Goal: Task Accomplishment & Management: Complete application form

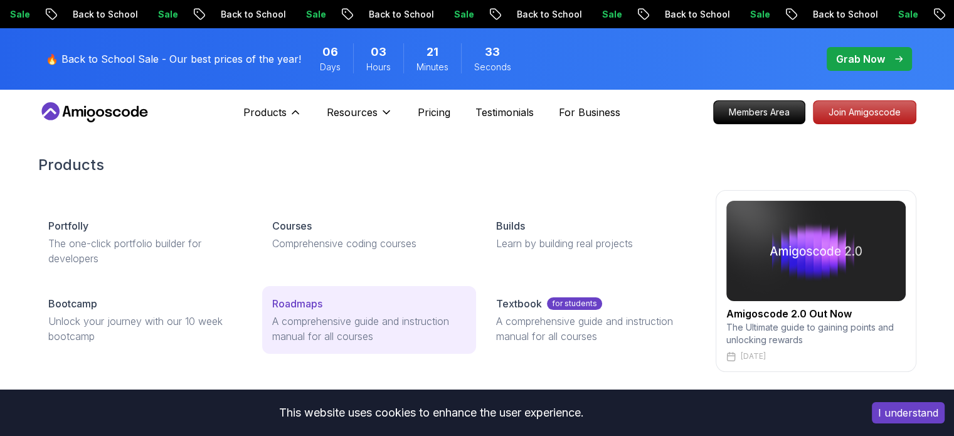
click at [320, 308] on p "Roadmaps" at bounding box center [297, 303] width 50 height 15
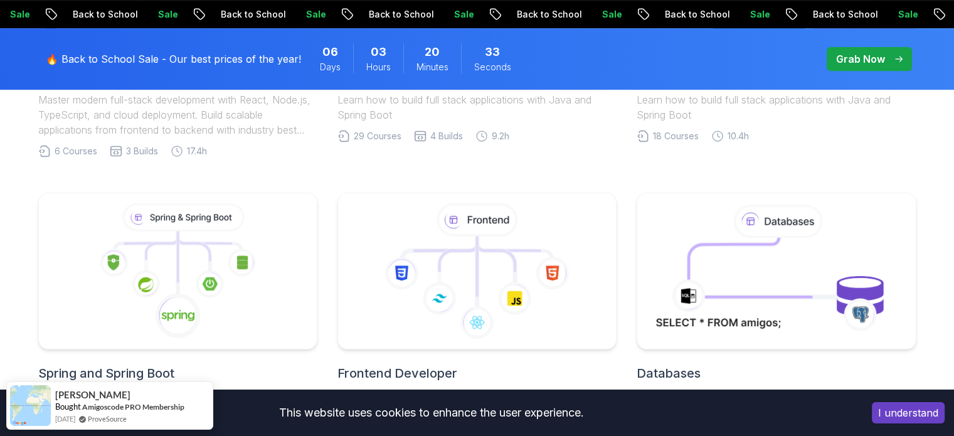
scroll to position [609, 0]
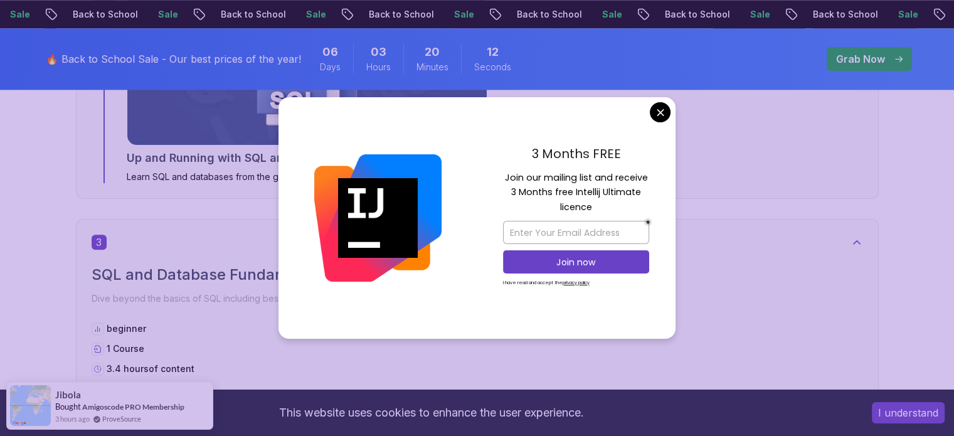
scroll to position [1487, 0]
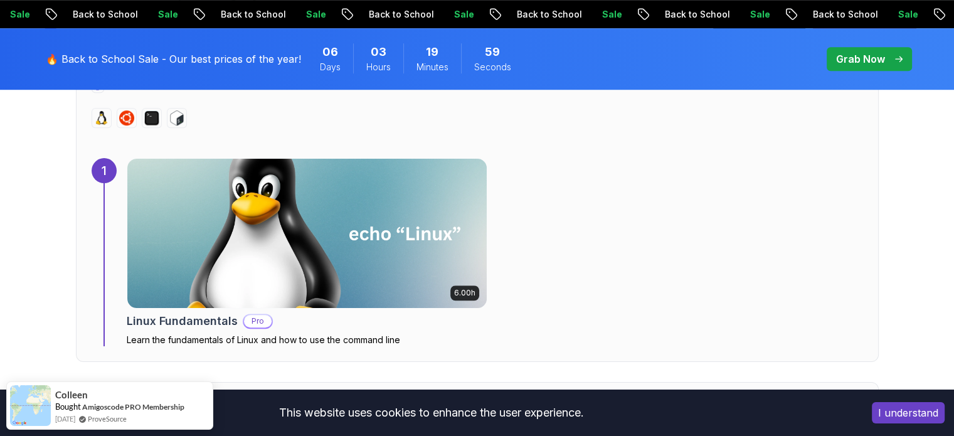
scroll to position [887, 0]
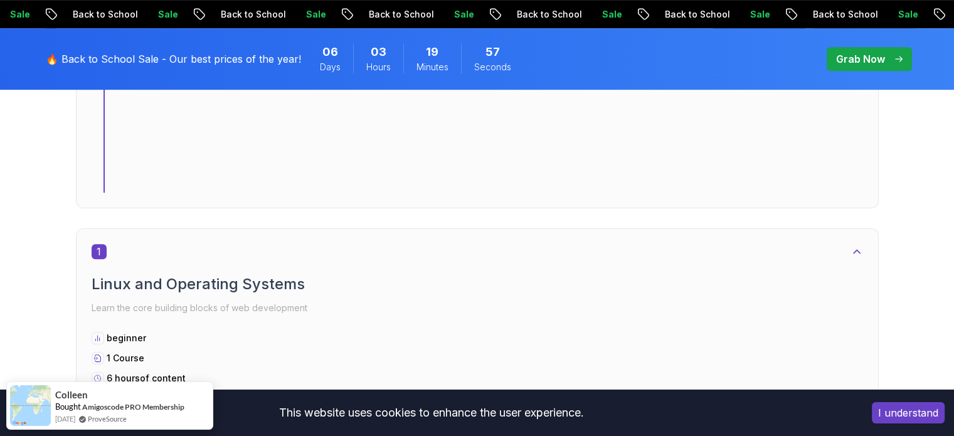
click at [133, 274] on h2 "Linux and Operating Systems" at bounding box center [477, 284] width 771 height 20
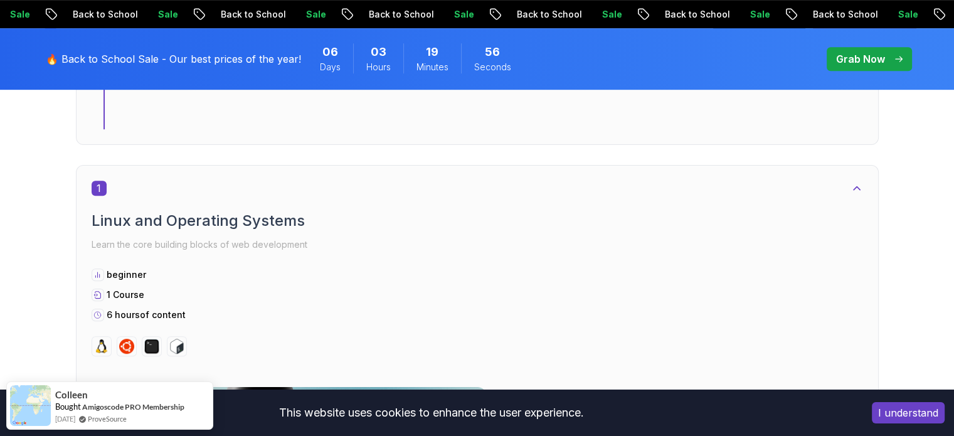
scroll to position [650, 0]
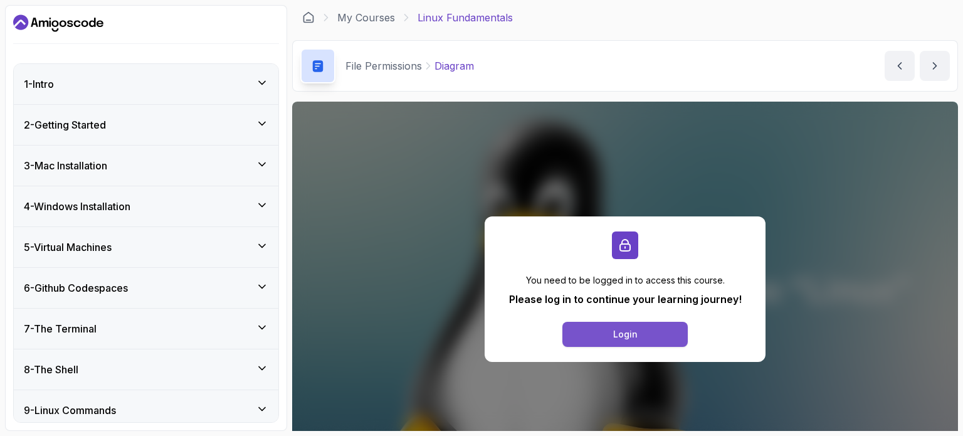
click at [617, 323] on button "Login" at bounding box center [624, 334] width 125 height 25
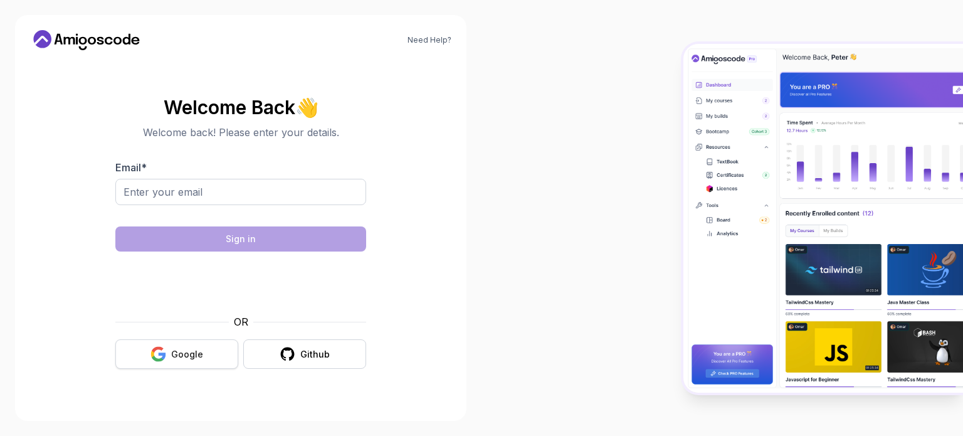
click at [173, 349] on div "Google" at bounding box center [187, 354] width 32 height 13
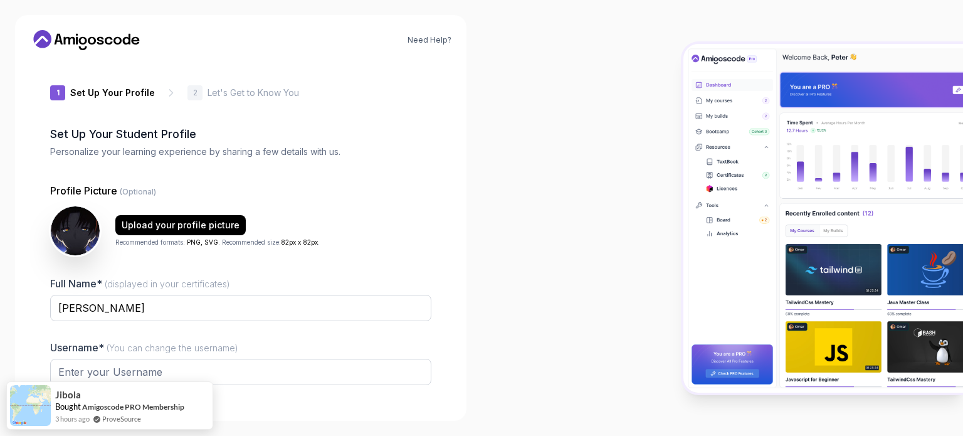
type input "happymustang288b0"
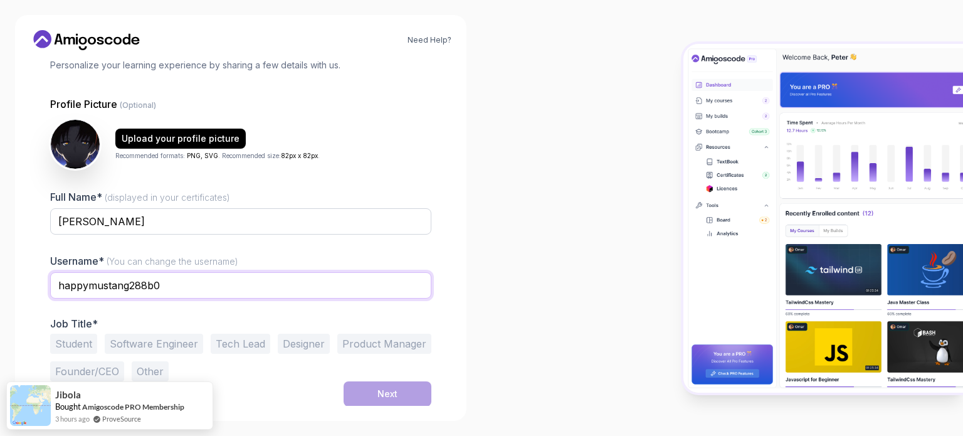
click at [220, 278] on input "happymustang288b0" at bounding box center [240, 285] width 381 height 26
type input "aKrishna"
click at [70, 345] on button "Student" at bounding box center [73, 344] width 47 height 20
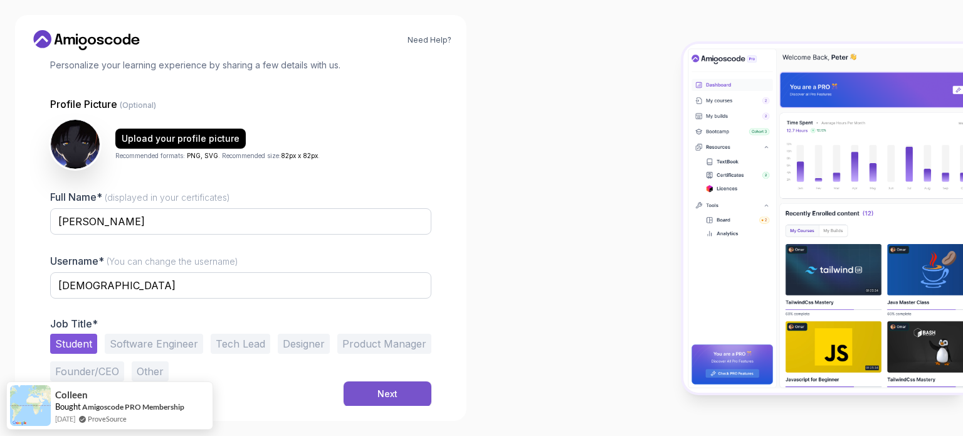
click at [357, 391] on button "Next" at bounding box center [388, 393] width 88 height 25
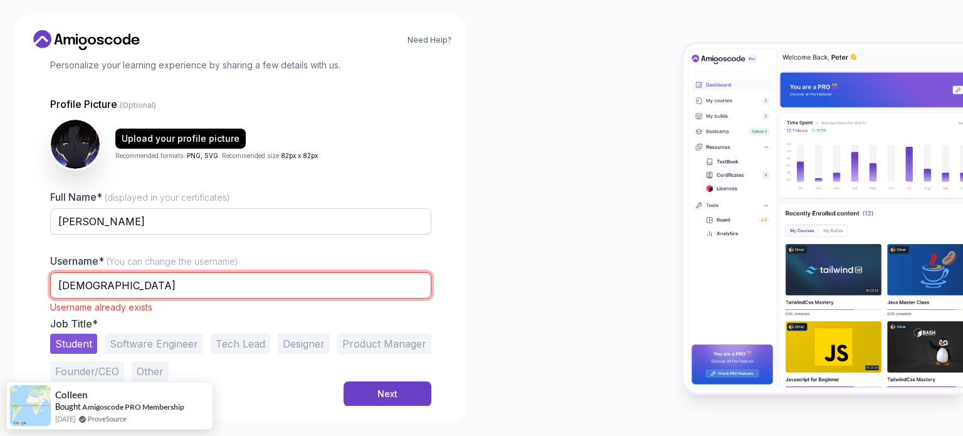
click at [172, 280] on input "Krishna" at bounding box center [240, 285] width 381 height 26
type input "Krishna731"
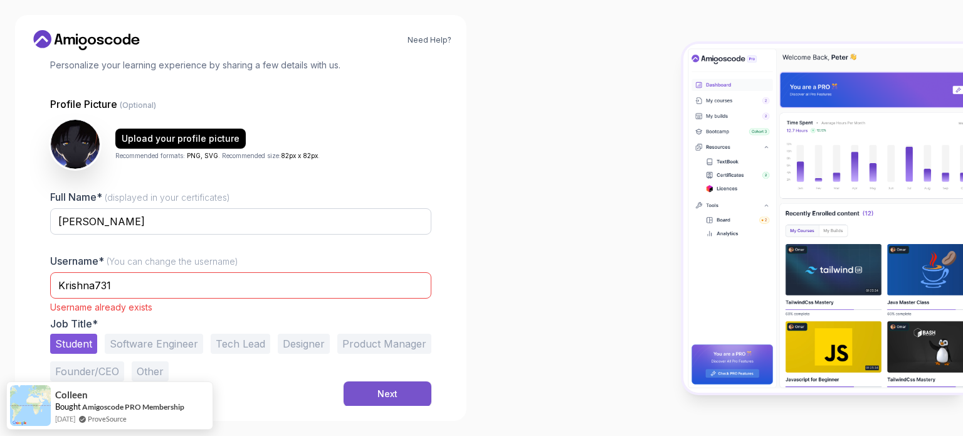
click at [426, 399] on button "Next" at bounding box center [388, 393] width 88 height 25
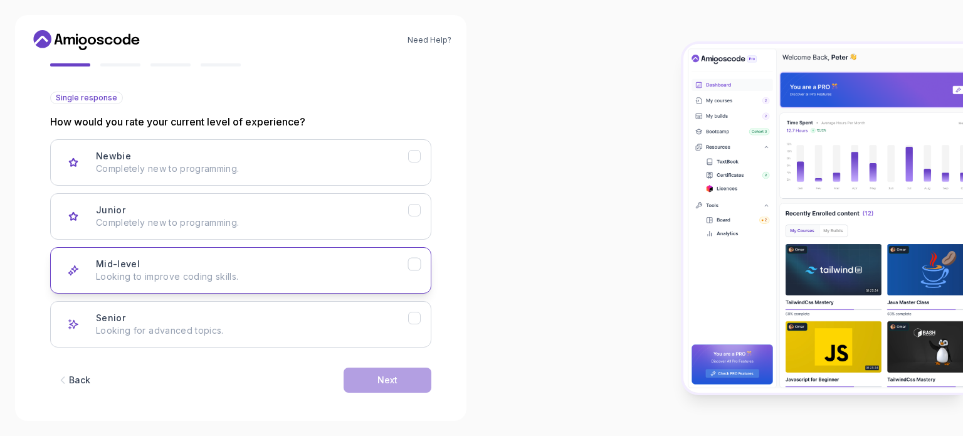
scroll to position [125, 0]
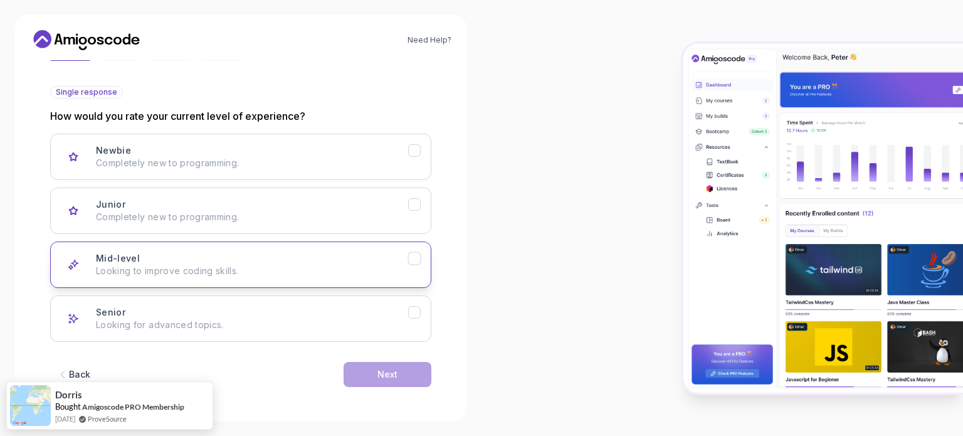
click at [249, 266] on p "Looking to improve coding skills." at bounding box center [252, 271] width 312 height 13
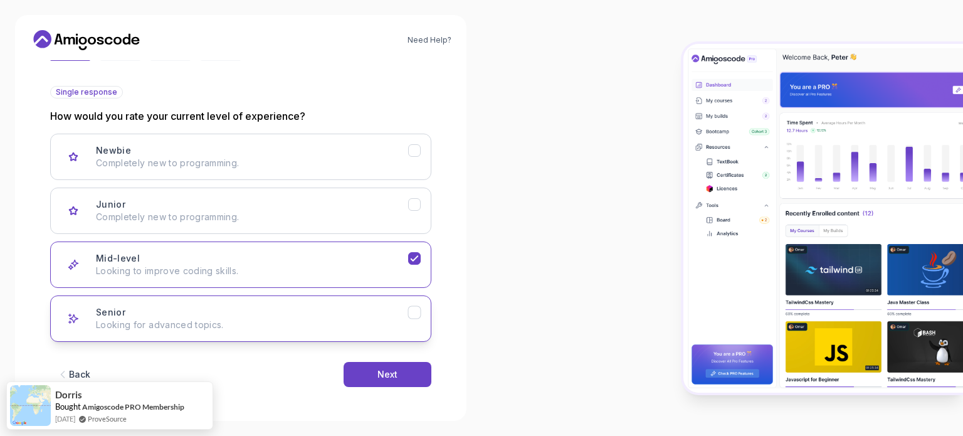
click at [253, 323] on p "Looking for advanced topics." at bounding box center [252, 325] width 312 height 13
click at [251, 271] on p "Looking to improve coding skills." at bounding box center [252, 271] width 312 height 13
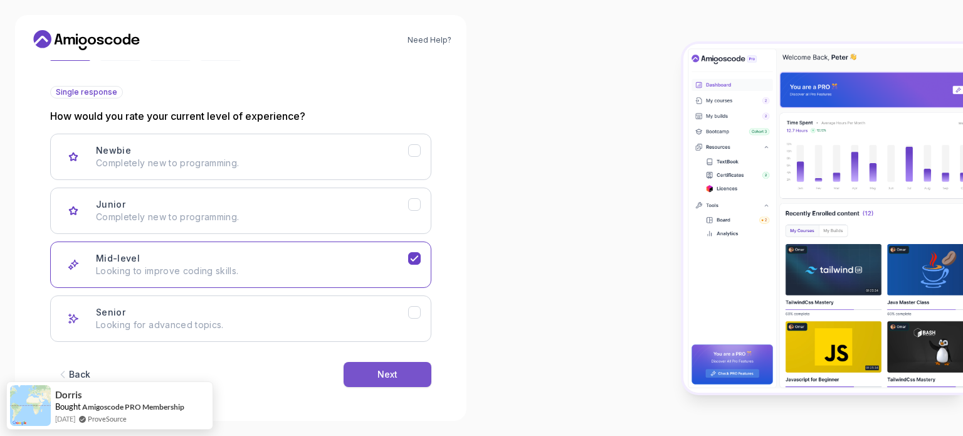
click at [394, 366] on button "Next" at bounding box center [388, 374] width 88 height 25
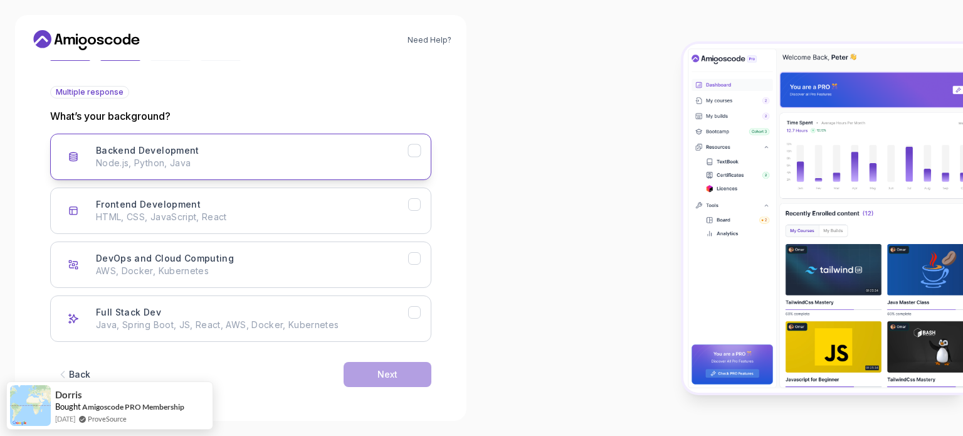
click at [265, 157] on p "Node.js, Python, Java" at bounding box center [252, 163] width 312 height 13
click at [376, 379] on button "Next" at bounding box center [388, 374] width 88 height 25
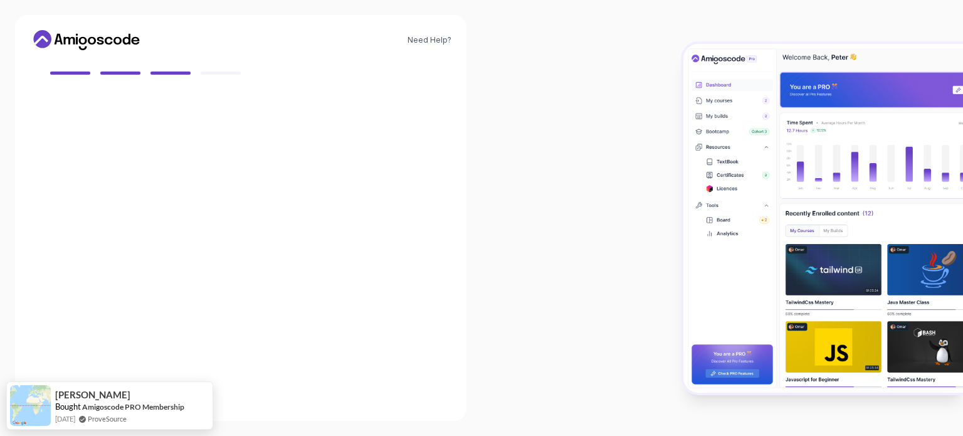
scroll to position [111, 0]
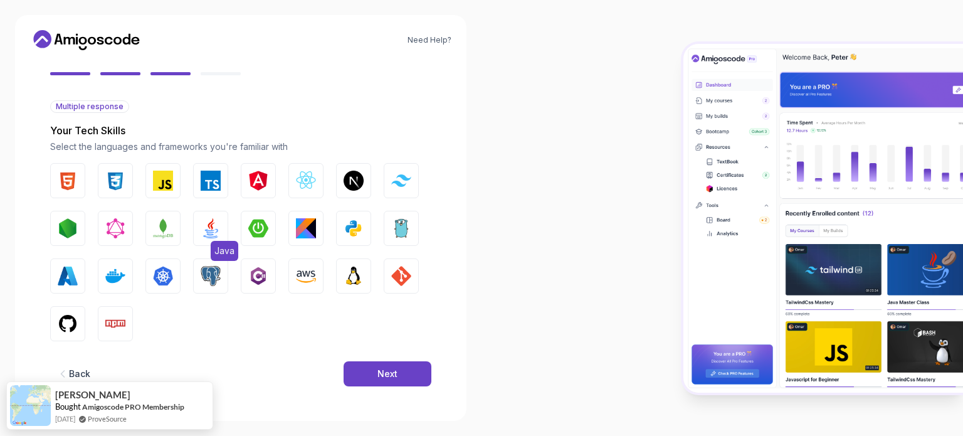
click at [208, 227] on img "button" at bounding box center [211, 228] width 20 height 20
click at [359, 369] on button "Next" at bounding box center [388, 373] width 88 height 25
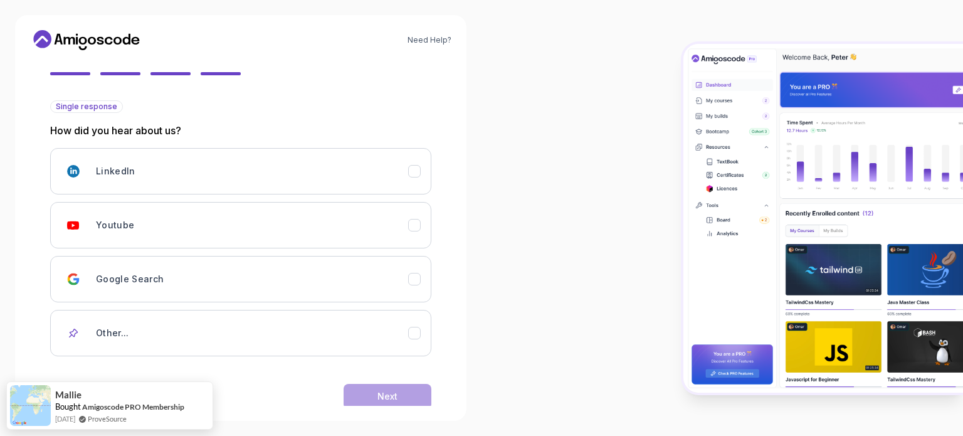
scroll to position [133, 0]
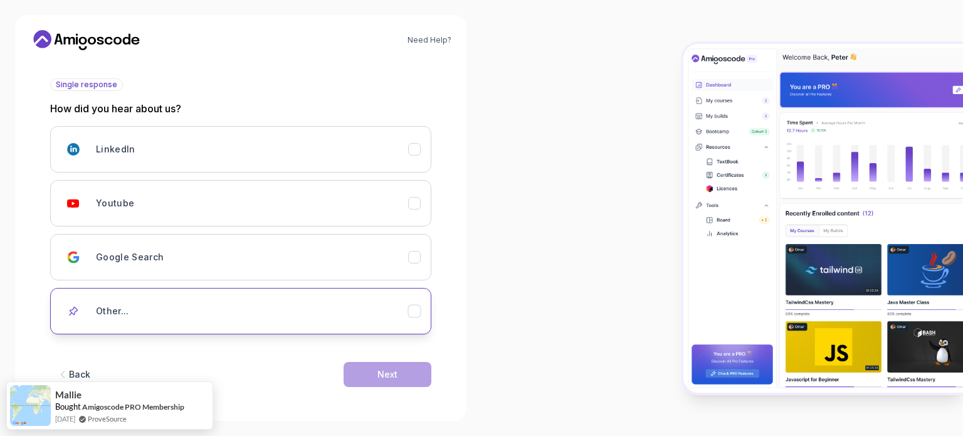
click at [265, 305] on div "Other..." at bounding box center [252, 310] width 312 height 25
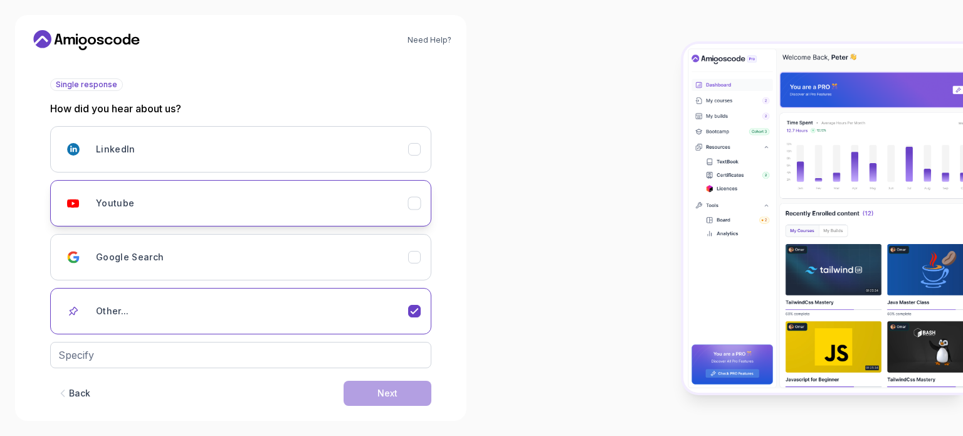
click at [272, 198] on div "Youtube" at bounding box center [252, 203] width 312 height 25
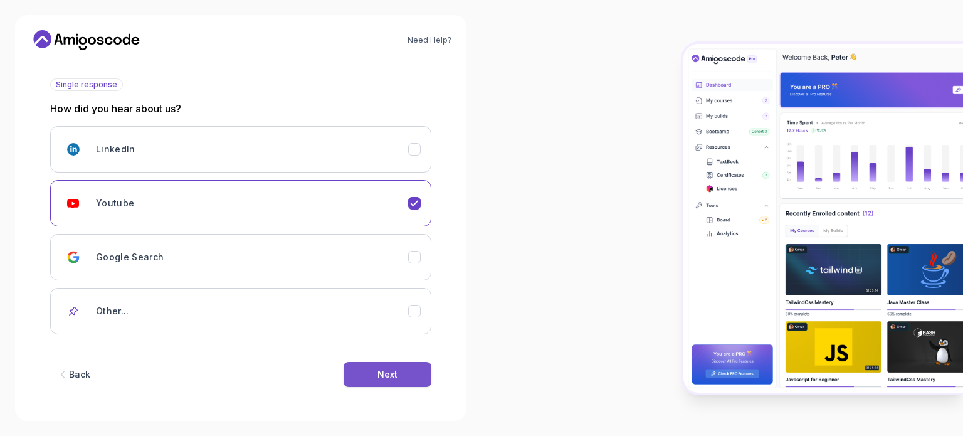
click at [362, 371] on button "Next" at bounding box center [388, 374] width 88 height 25
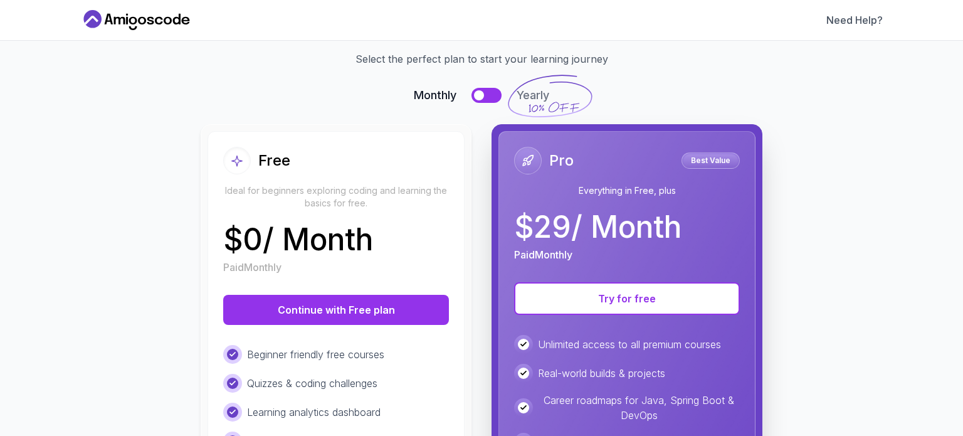
scroll to position [51, 0]
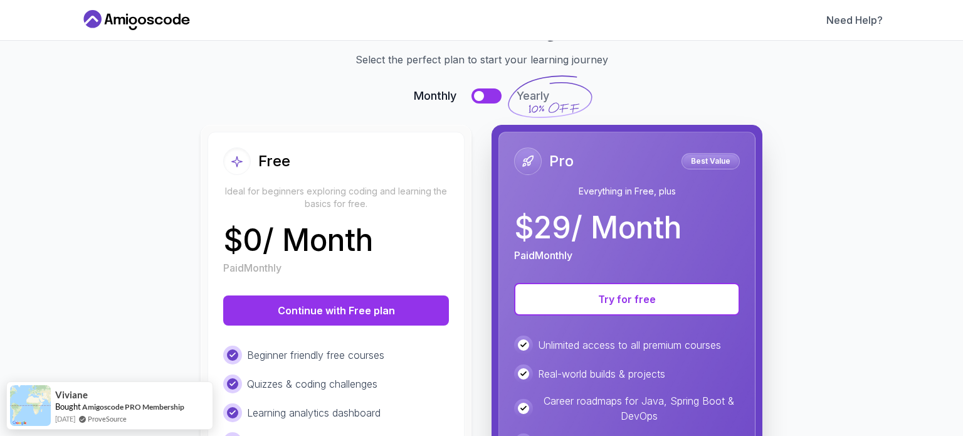
click at [485, 89] on button at bounding box center [487, 95] width 30 height 15
click at [489, 98] on div at bounding box center [494, 96] width 10 height 10
click at [487, 98] on button at bounding box center [487, 95] width 30 height 15
click at [489, 98] on div at bounding box center [494, 96] width 10 height 10
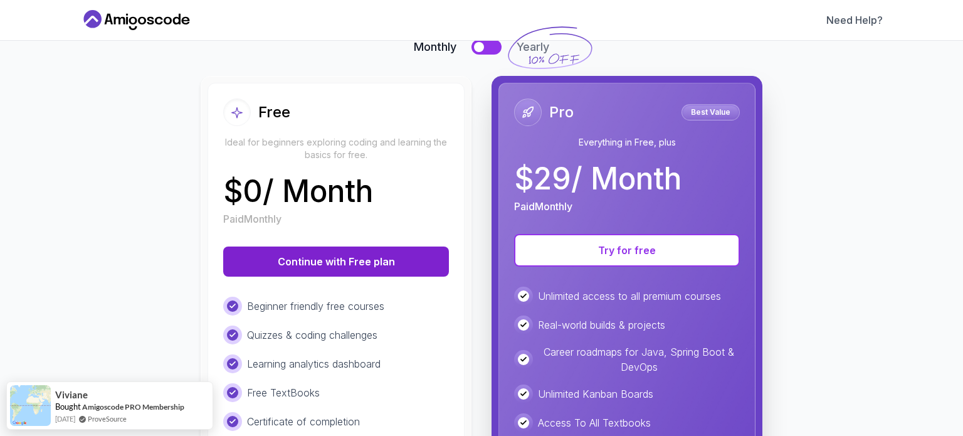
click at [332, 255] on button "Continue with Free plan" at bounding box center [336, 261] width 226 height 30
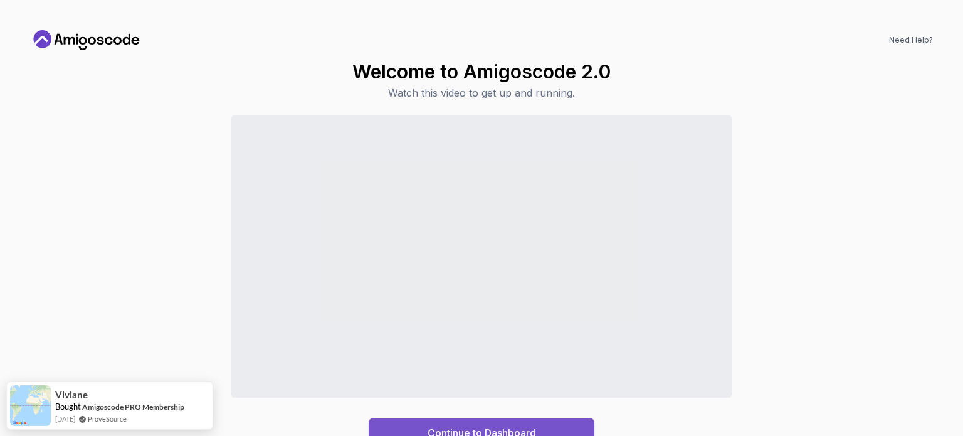
click at [438, 421] on button "Continue to Dashboard" at bounding box center [482, 433] width 226 height 30
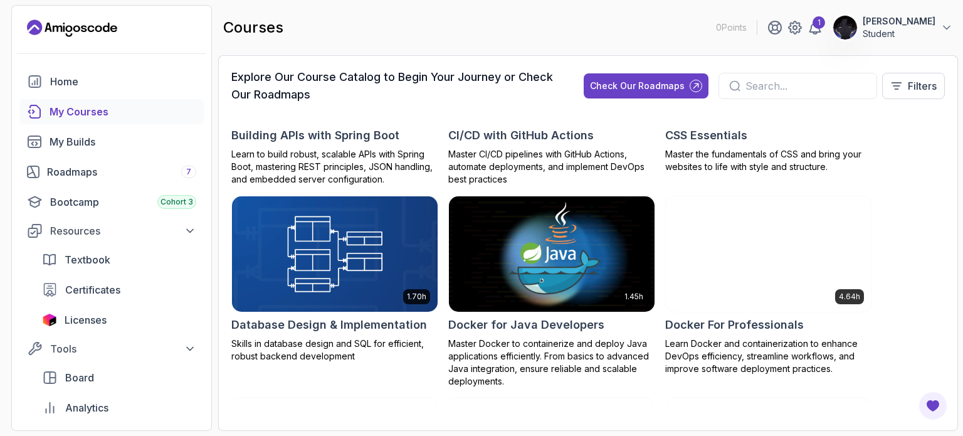
scroll to position [314, 0]
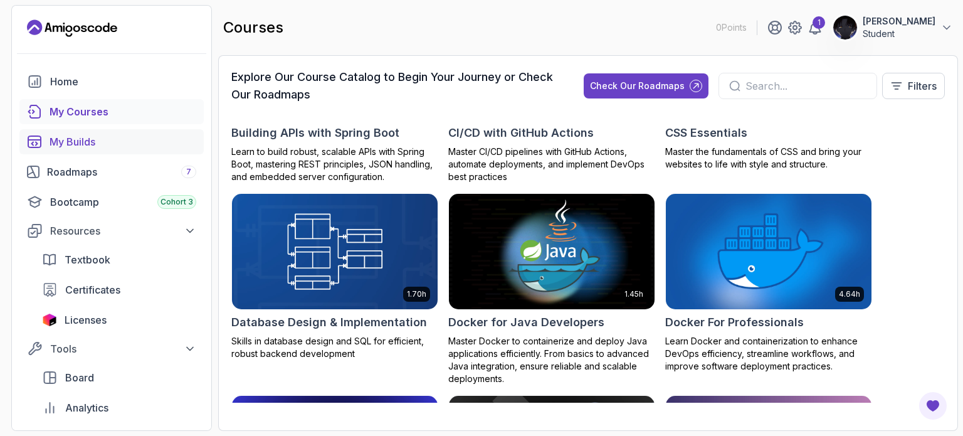
click at [65, 139] on div "My Builds" at bounding box center [123, 141] width 147 height 15
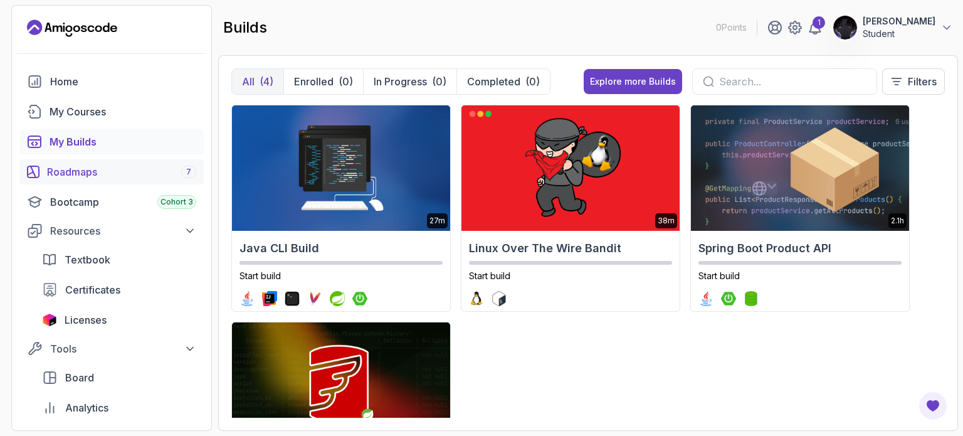
click at [76, 173] on div "Roadmaps 7" at bounding box center [121, 171] width 149 height 15
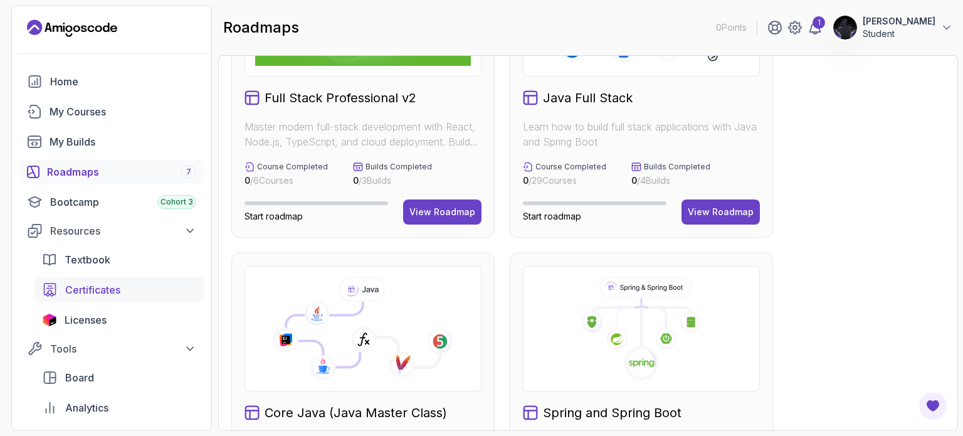
scroll to position [105, 0]
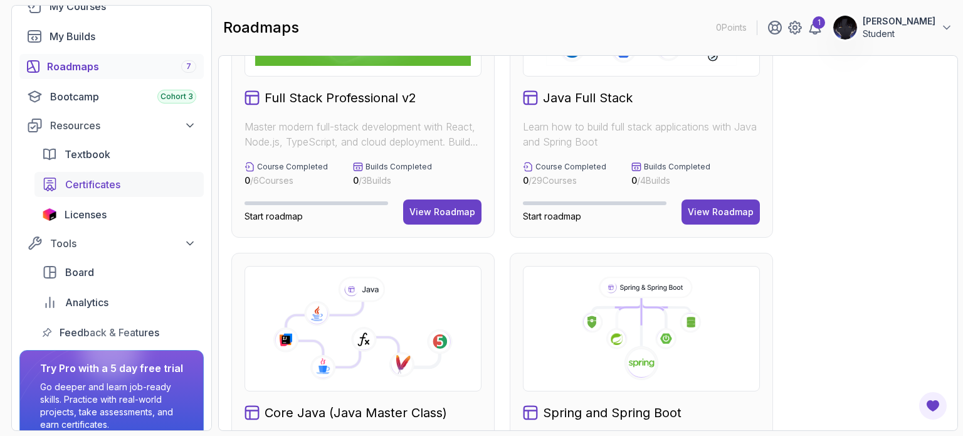
click at [128, 187] on div "Certificates" at bounding box center [130, 184] width 131 height 15
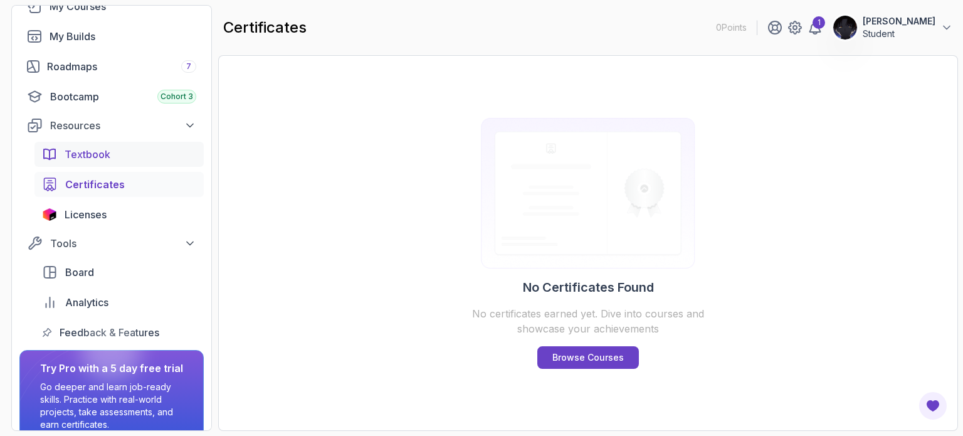
click at [178, 150] on div "Textbook" at bounding box center [131, 154] width 132 height 15
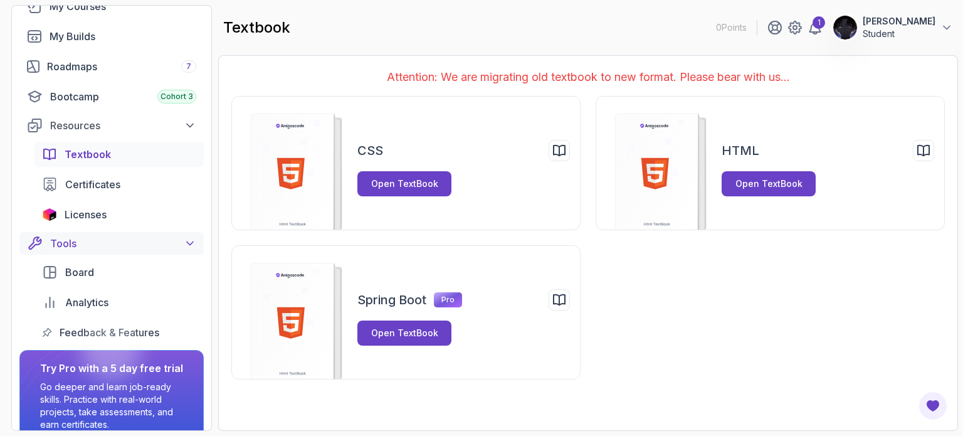
click at [188, 241] on icon at bounding box center [190, 243] width 13 height 13
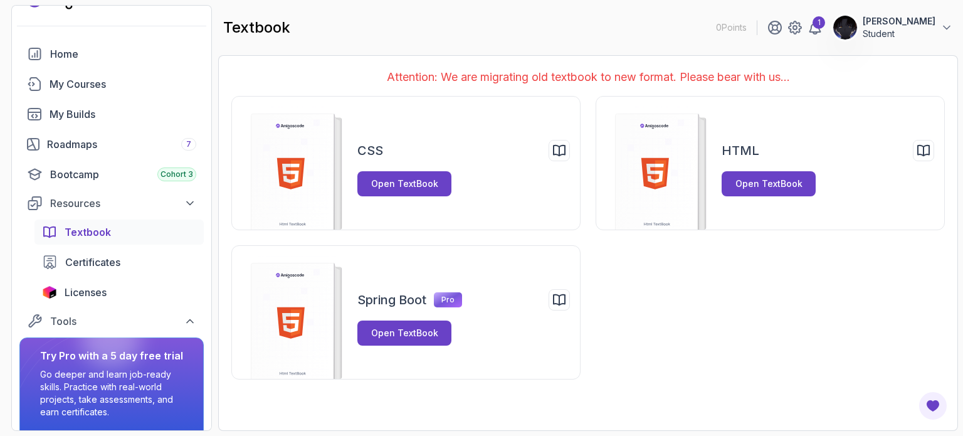
scroll to position [24, 0]
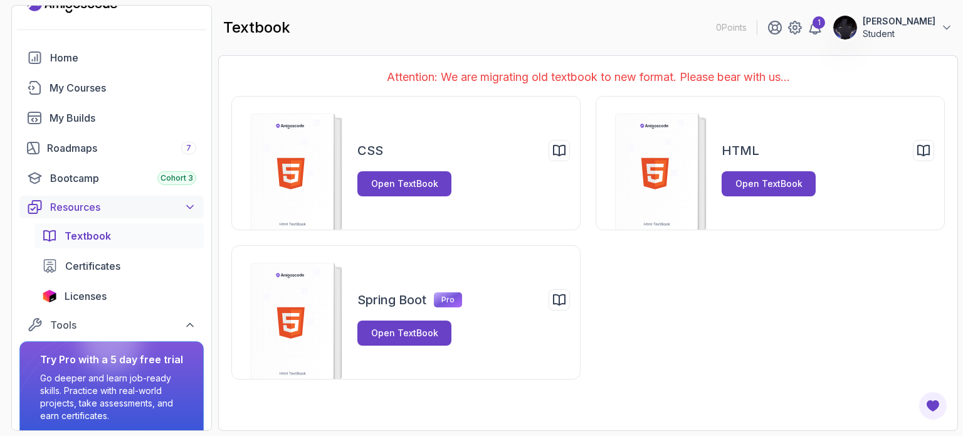
click at [167, 196] on button "Resources" at bounding box center [111, 207] width 184 height 23
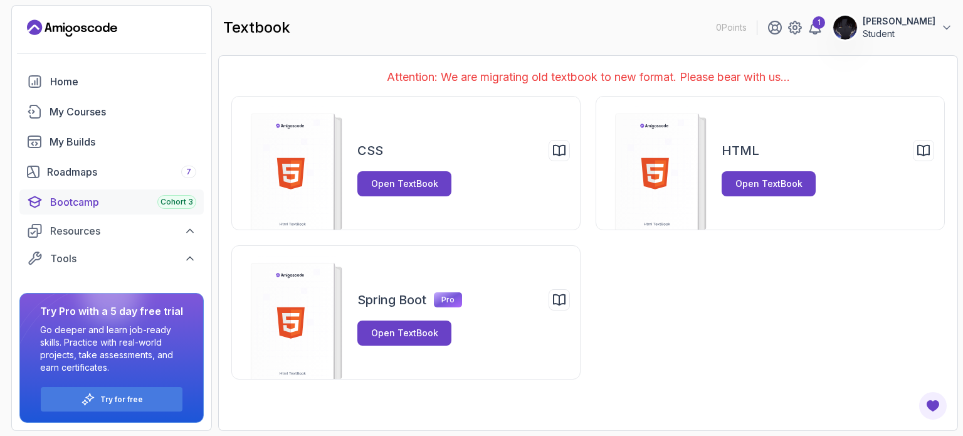
click at [143, 198] on div "Bootcamp Cohort 3" at bounding box center [123, 201] width 146 height 15
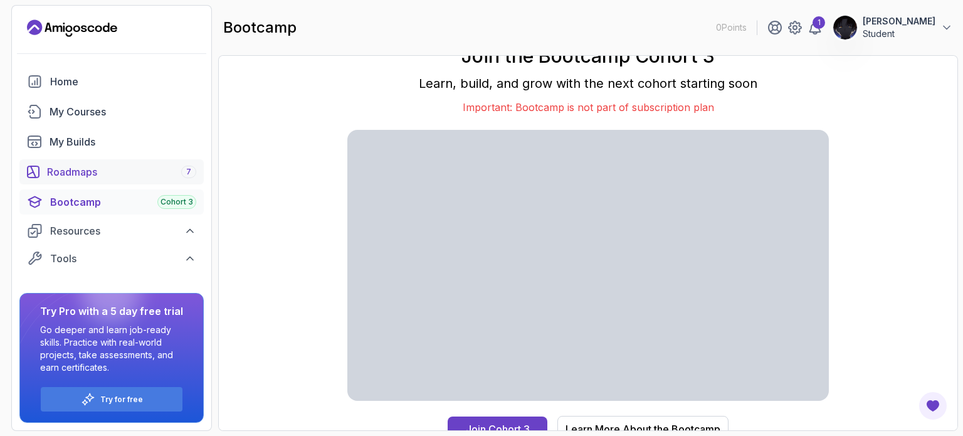
click at [135, 173] on div "Roadmaps 7" at bounding box center [121, 171] width 149 height 15
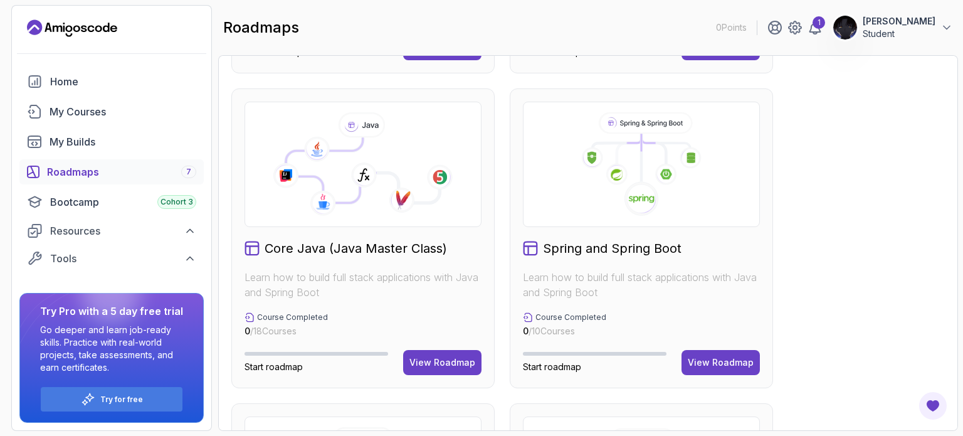
scroll to position [371, 0]
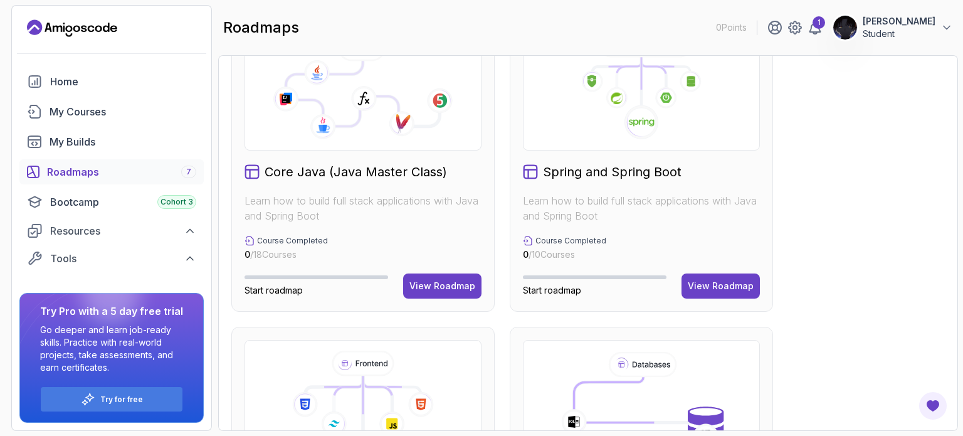
click at [615, 248] on div "Course Completed 0 / 10 Courses" at bounding box center [641, 248] width 237 height 25
click at [675, 269] on div "Spring and Spring Boot Learn how to build full stack applications with Java and…" at bounding box center [641, 162] width 263 height 300
click at [700, 277] on button "View Roadmap" at bounding box center [721, 285] width 78 height 25
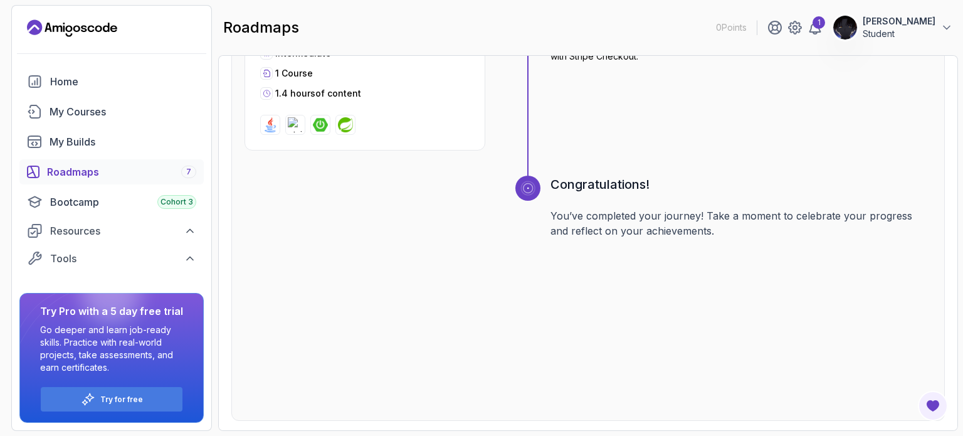
scroll to position [2207, 0]
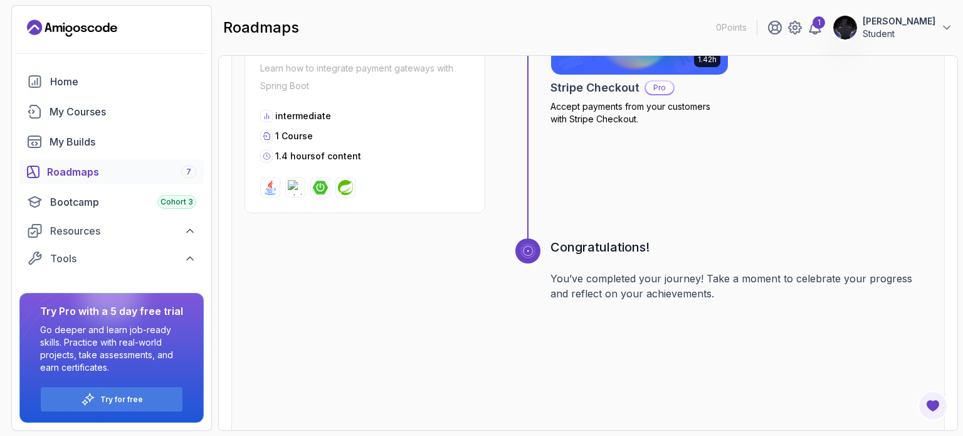
click at [578, 287] on p "You’ve completed your journey! Take a moment to celebrate your progress and ref…" at bounding box center [741, 286] width 381 height 30
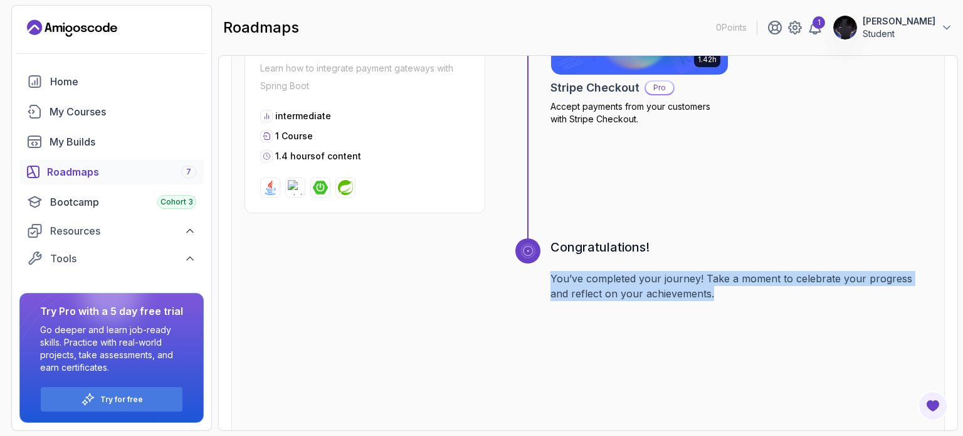
click at [578, 287] on p "You’ve completed your journey! Take a moment to celebrate your progress and ref…" at bounding box center [741, 286] width 381 height 30
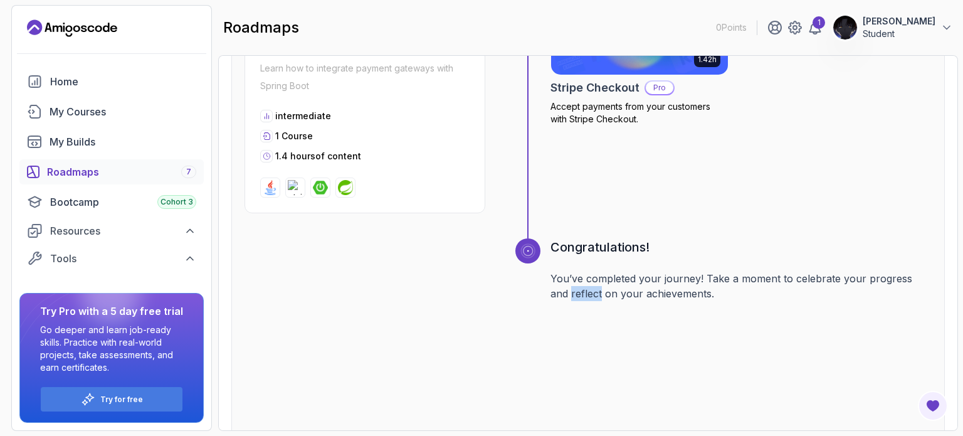
click at [578, 287] on p "You’ve completed your journey! Take a moment to celebrate your progress and ref…" at bounding box center [741, 286] width 381 height 30
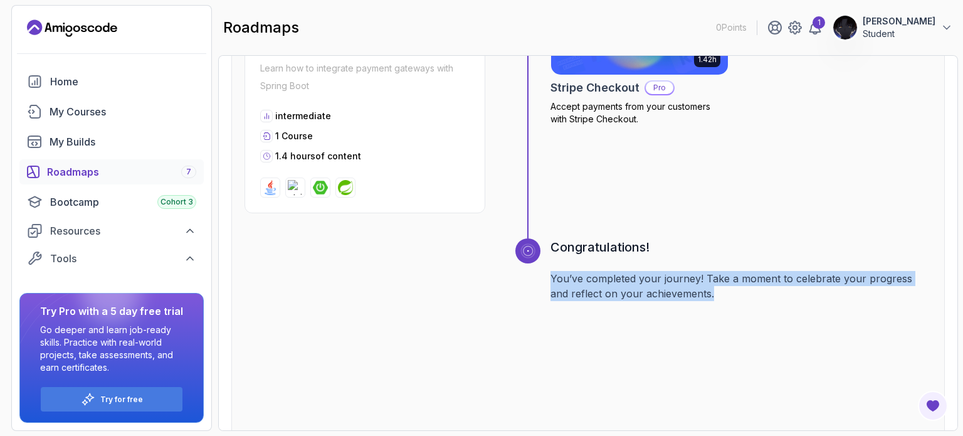
click at [578, 287] on p "You’ve completed your journey! Take a moment to celebrate your progress and ref…" at bounding box center [741, 286] width 381 height 30
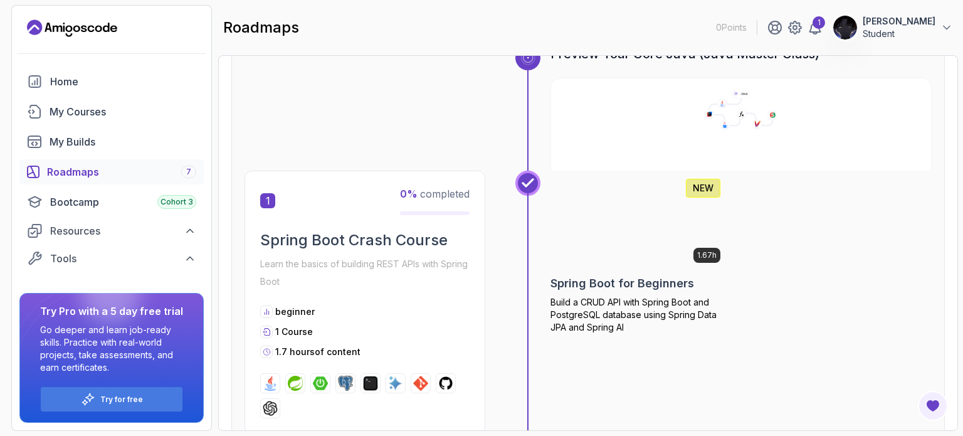
scroll to position [0, 0]
